Goal: Subscribe to service/newsletter

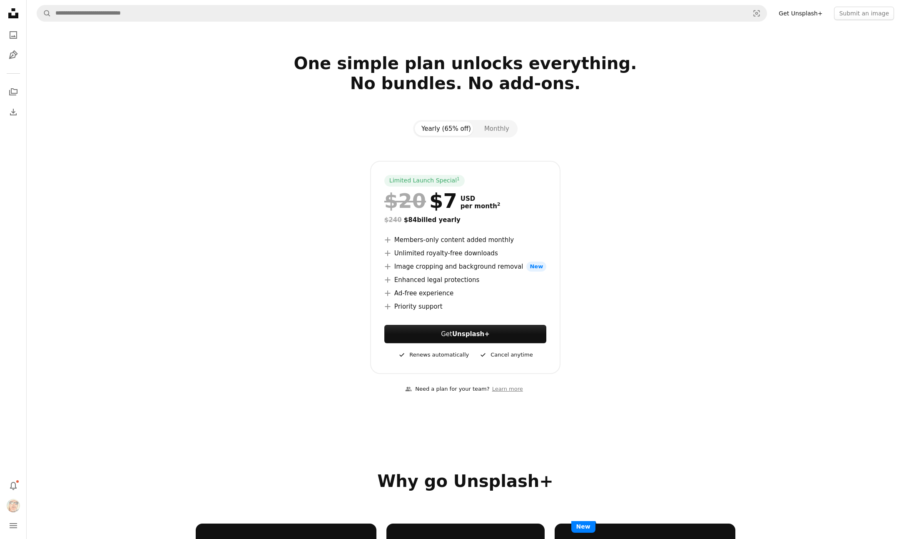
click at [827, 13] on link "Get Unsplash+" at bounding box center [801, 13] width 54 height 13
click at [825, 14] on link "Get Unsplash+" at bounding box center [801, 13] width 54 height 13
drag, startPoint x: 85, startPoint y: 96, endPoint x: 80, endPoint y: 95, distance: 4.7
click at [85, 96] on section "One simple plan unlocks everything. No bundles. No add-ons. Yearly (65% off) Mo…" at bounding box center [466, 228] width 878 height 351
